Goal: Information Seeking & Learning: Check status

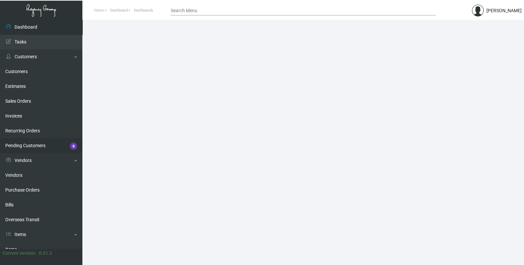
scroll to position [97, 0]
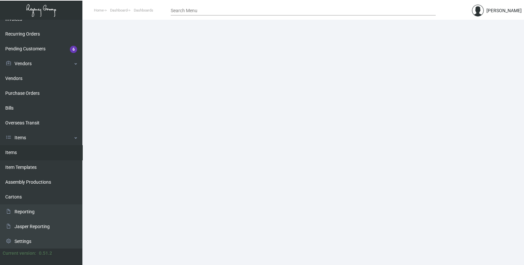
click at [32, 156] on link "Items" at bounding box center [41, 152] width 82 height 15
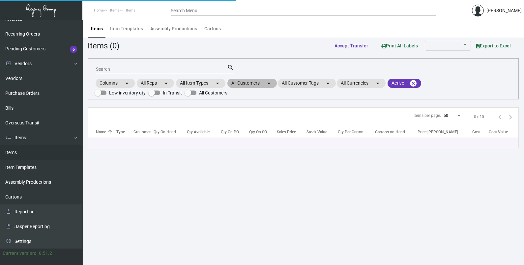
click at [265, 85] on mat-chip "All Customers arrow_drop_down" at bounding box center [251, 83] width 49 height 9
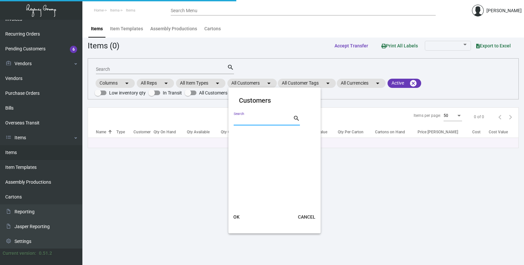
click at [250, 119] on input "Search" at bounding box center [263, 120] width 59 height 5
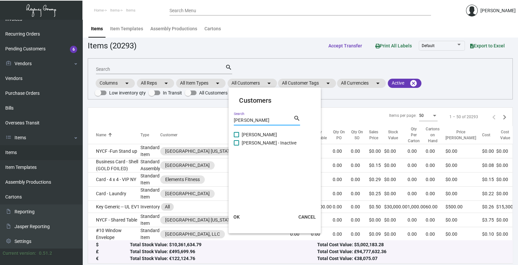
type input "[PERSON_NAME]"
click at [248, 134] on span "[PERSON_NAME]" at bounding box center [258, 135] width 35 height 8
click at [236, 137] on input "[PERSON_NAME]" at bounding box center [236, 137] width 0 height 0
checkbox input "true"
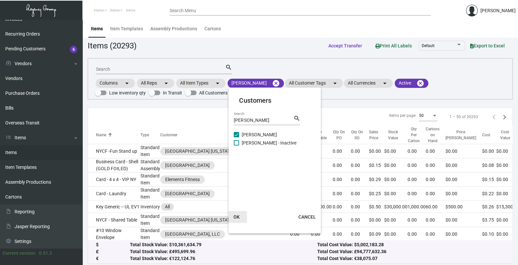
click at [235, 216] on span "OK" at bounding box center [236, 216] width 6 height 5
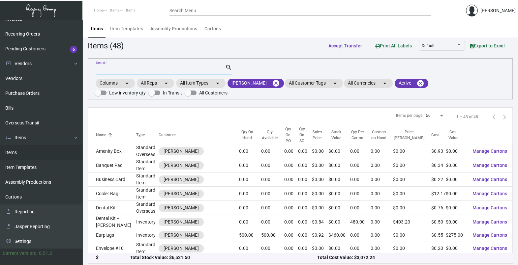
click at [112, 70] on input "Search" at bounding box center [160, 69] width 129 height 5
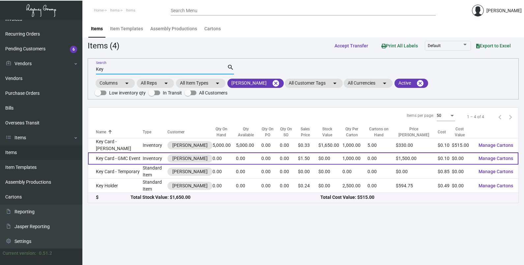
type input "Key"
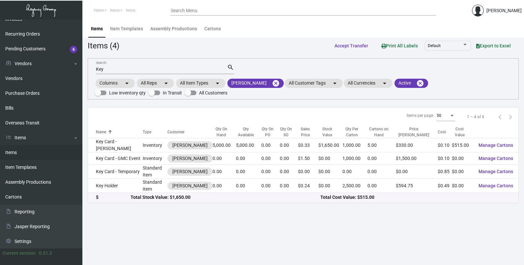
click at [406, 26] on div "Items Item Templates Assembly Productions Cartons" at bounding box center [303, 29] width 432 height 18
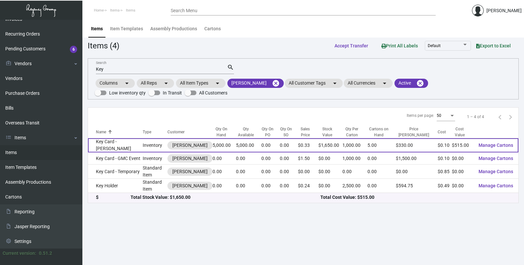
click at [148, 148] on td "Inventory" at bounding box center [155, 145] width 25 height 14
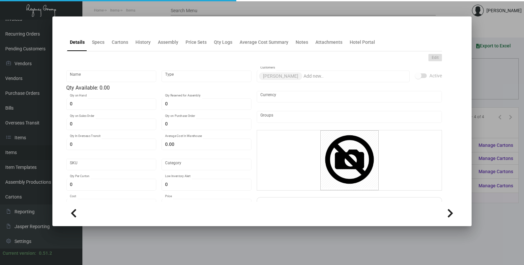
type input "Key Card - [PERSON_NAME]"
type input "Inventory"
type input "5,000"
type input "10,000"
type input "$ 0.455"
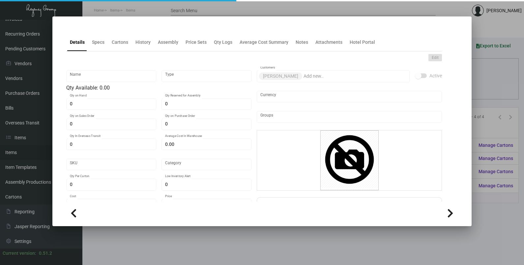
type input "Alila NP-Key Card -93"
type input "Overseas"
type input "1,000"
type input "$ 0.103"
type input "$ 0.33"
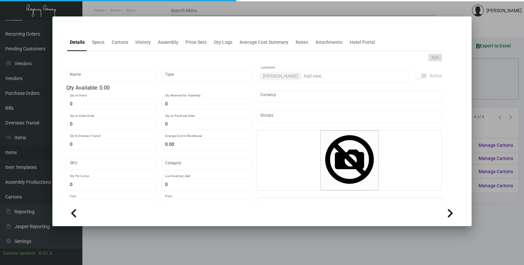
checkbox input "true"
type input "United States Dollar $"
type input "$ 0.05"
type input "$ 250.00"
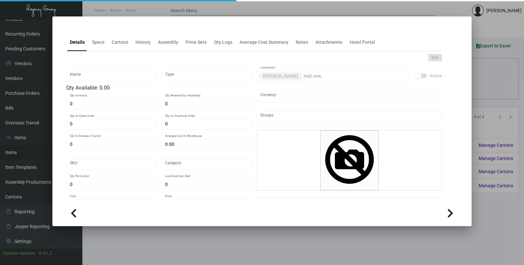
type input "$ 50.00"
type input "$ 0.00"
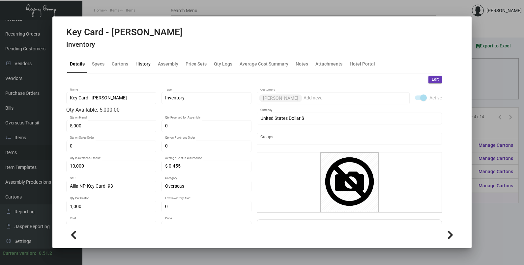
click at [140, 67] on div "History" at bounding box center [142, 64] width 15 height 7
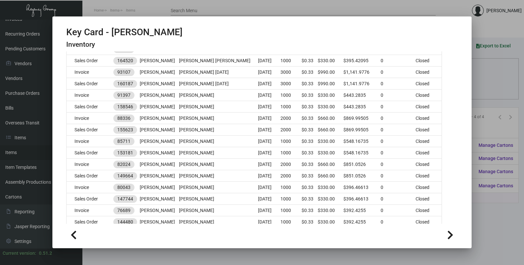
scroll to position [206, 0]
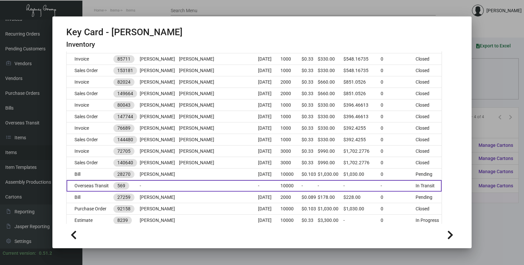
click at [221, 180] on td at bounding box center [218, 186] width 79 height 12
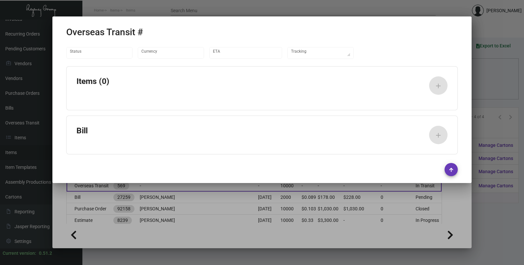
type input "United States Dollar $"
type input "[DATE]"
type textarea "Container # OOLU9935917"
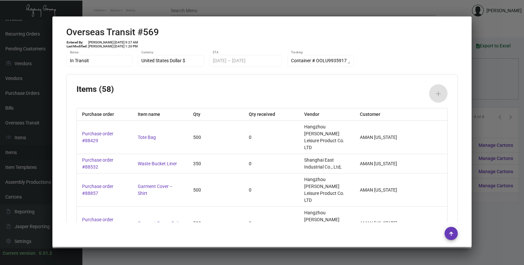
click at [493, 87] on div at bounding box center [262, 132] width 524 height 265
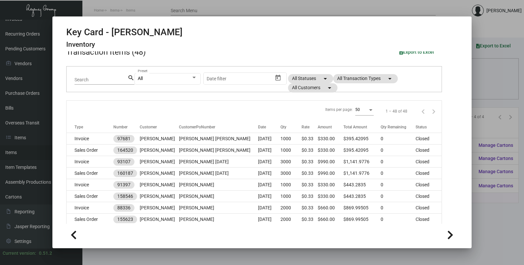
scroll to position [0, 0]
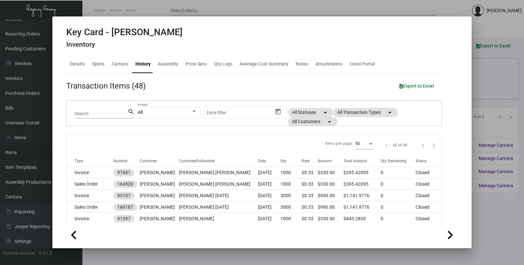
click at [487, 80] on div at bounding box center [262, 132] width 524 height 265
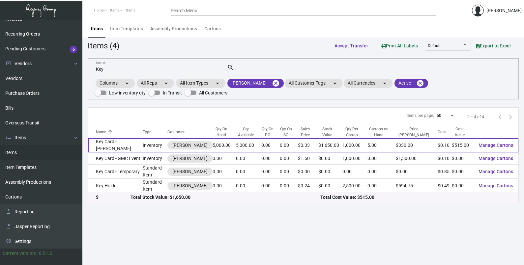
click at [143, 151] on td "Inventory" at bounding box center [155, 145] width 25 height 14
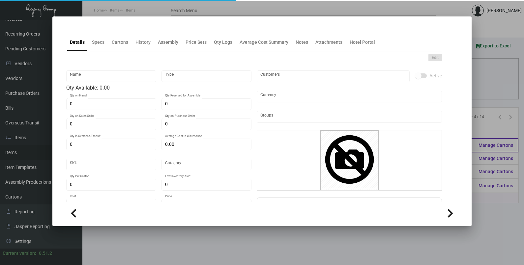
type input "Key Card - [PERSON_NAME]"
type input "Inventory"
type input "5,000"
type input "10,000"
type input "$ 0.455"
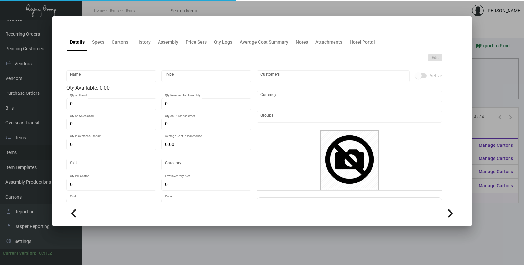
type input "Alila NP-Key Card -93"
type input "Overseas"
type input "1,000"
type input "$ 0.103"
type input "$ 0.33"
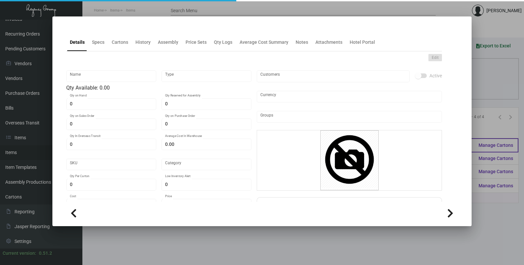
checkbox input "true"
type input "United States Dollar $"
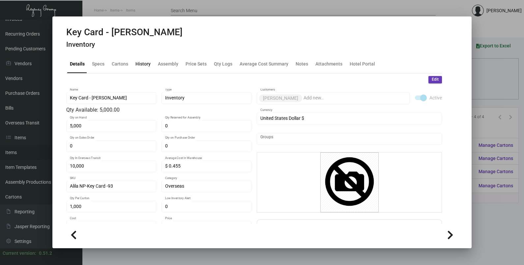
click at [139, 70] on div "History" at bounding box center [143, 64] width 20 height 16
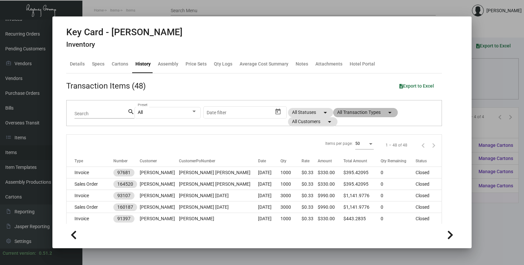
click at [345, 111] on mat-chip "All Transaction Types arrow_drop_down" at bounding box center [365, 112] width 65 height 9
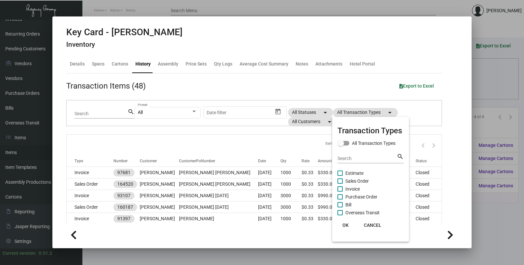
click at [241, 134] on div at bounding box center [262, 132] width 524 height 265
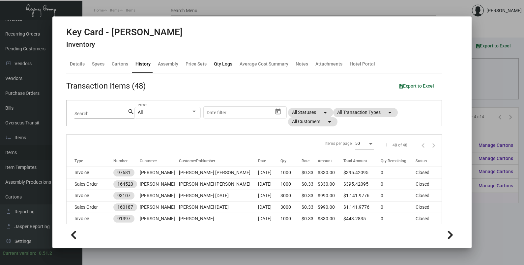
click at [221, 66] on div "Qty Logs" at bounding box center [223, 64] width 18 height 7
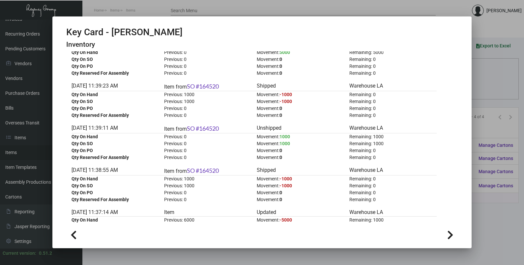
scroll to position [41, 0]
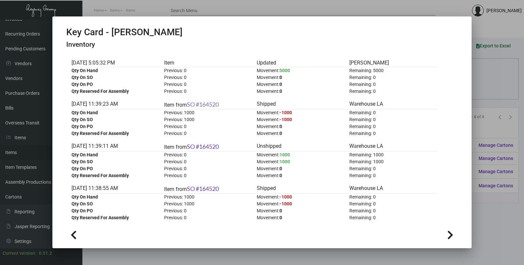
click at [197, 105] on link "SO #164520" at bounding box center [203, 104] width 32 height 7
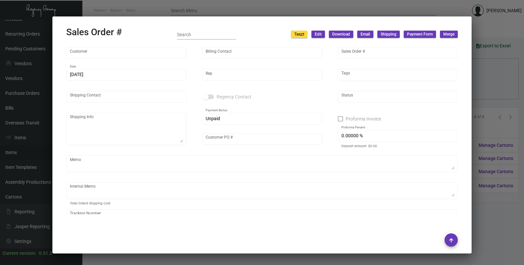
type input "[PERSON_NAME]"
type input "164520"
type input "[DATE]"
type input "[PERSON_NAME]"
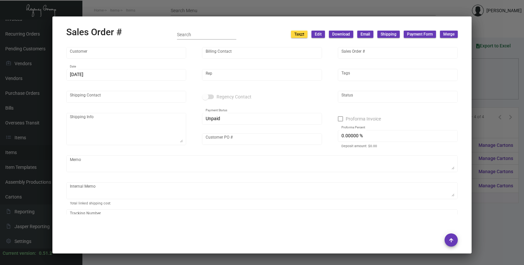
type input "[PERSON_NAME] [PERSON_NAME]"
type textarea "[PERSON_NAME] - [PERSON_NAME] [PERSON_NAME] [STREET_ADDRESS][PERSON_NAME]"
type input "[PERSON_NAME] [PERSON_NAME]"
type textarea "$8.35"
type input "United States Dollar $"
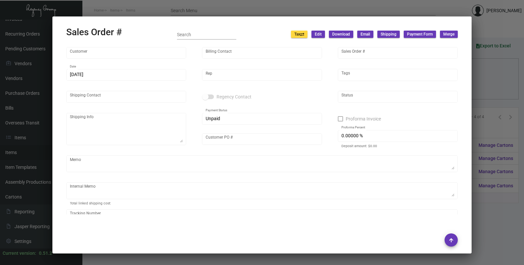
type input "$ 36.98"
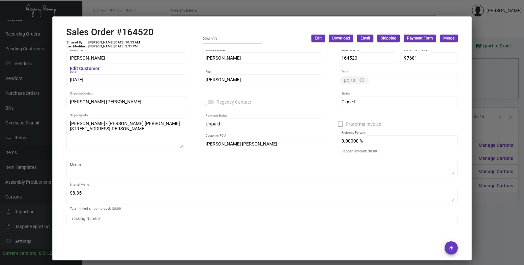
scroll to position [0, 0]
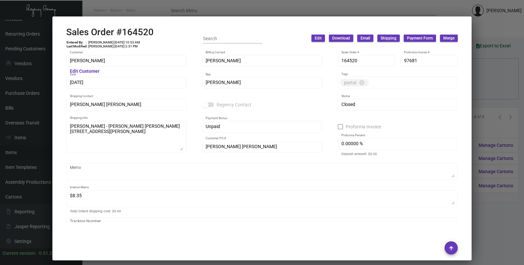
click at [496, 64] on div at bounding box center [262, 132] width 524 height 265
